Goal: Transaction & Acquisition: Book appointment/travel/reservation

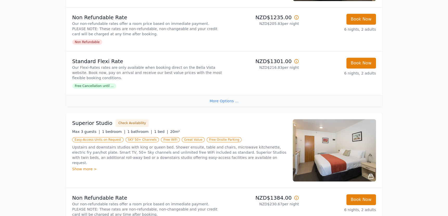
scroll to position [156, 0]
click at [102, 85] on span "Free Cancellation until ..." at bounding box center [94, 85] width 44 height 5
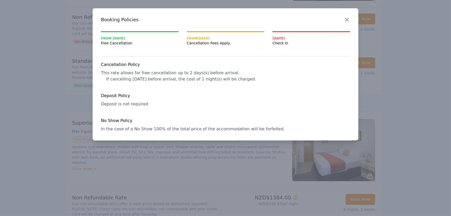
click at [348, 18] on icon "button" at bounding box center [347, 20] width 6 height 6
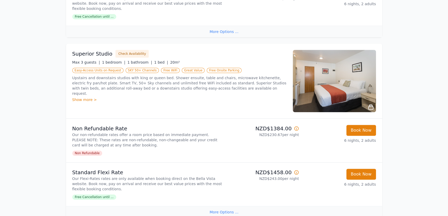
scroll to position [226, 0]
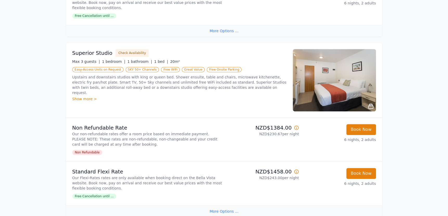
click at [335, 82] on img at bounding box center [333, 80] width 83 height 62
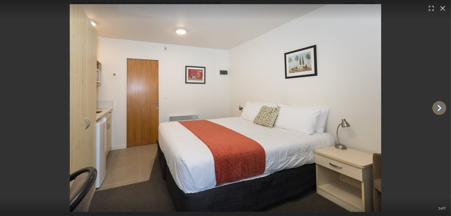
click at [438, 107] on icon "Show slide 2 of 7" at bounding box center [440, 108] width 12 height 12
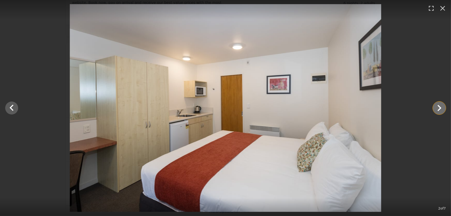
click at [438, 107] on icon "Show slide 3 of 7" at bounding box center [440, 108] width 12 height 12
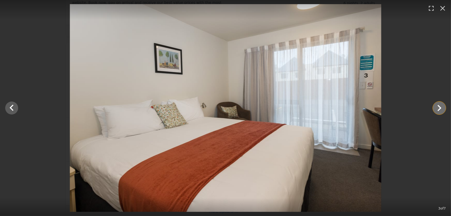
click at [438, 107] on icon "Show slide 4 of 7" at bounding box center [440, 108] width 12 height 12
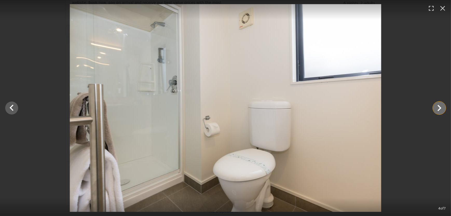
click at [438, 107] on icon "Show slide 5 of 7" at bounding box center [440, 108] width 12 height 12
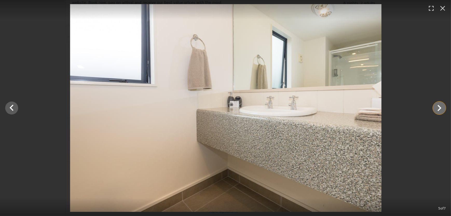
click at [438, 107] on icon "Show slide 6 of 7" at bounding box center [440, 108] width 12 height 12
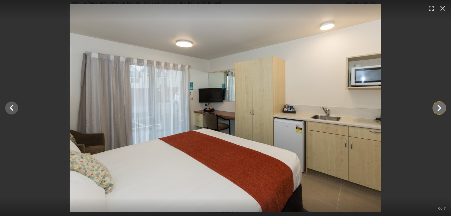
click at [438, 107] on icon "Show slide 7 of 7" at bounding box center [440, 108] width 12 height 12
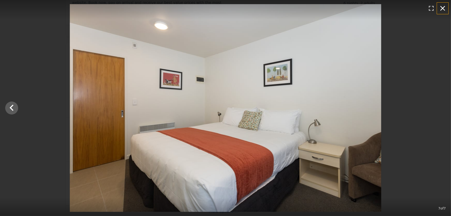
click at [443, 8] on icon "button" at bounding box center [443, 8] width 5 height 5
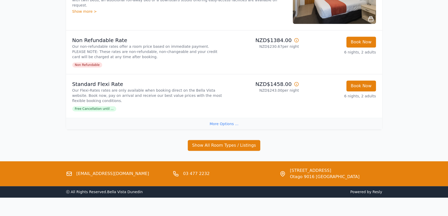
scroll to position [320, 0]
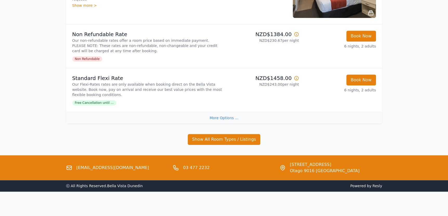
click at [224, 117] on div "More Options ..." at bounding box center [224, 118] width 316 height 12
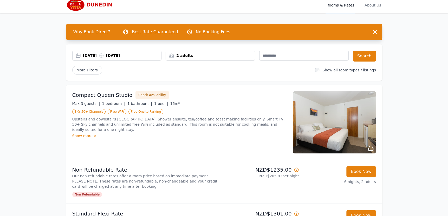
scroll to position [0, 0]
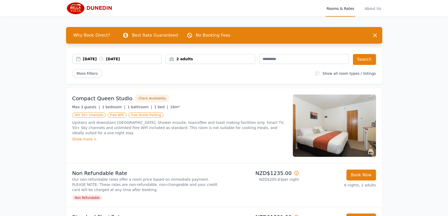
click at [74, 7] on img at bounding box center [91, 8] width 50 height 12
